Goal: Transaction & Acquisition: Purchase product/service

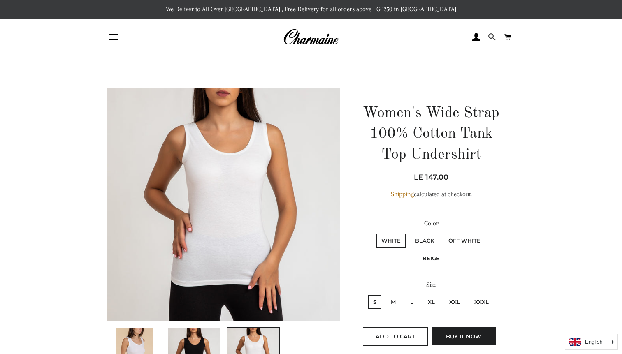
click at [495, 38] on span at bounding box center [492, 37] width 8 height 12
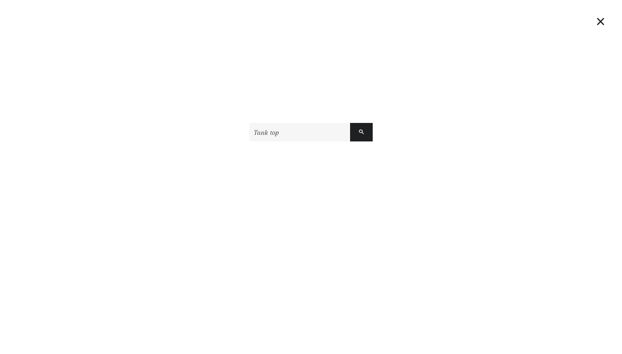
type input "Tank top"
click at [350, 123] on button "Search" at bounding box center [361, 132] width 23 height 19
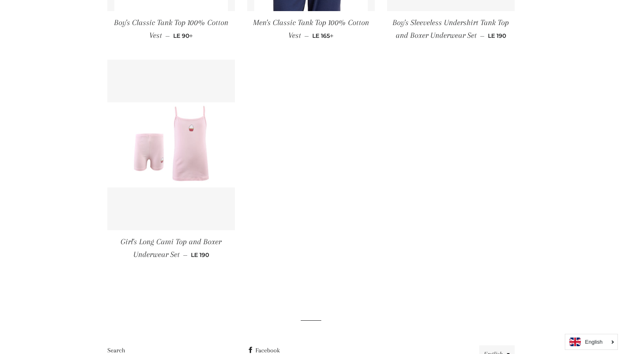
scroll to position [582, 0]
